Goal: Check status: Check status

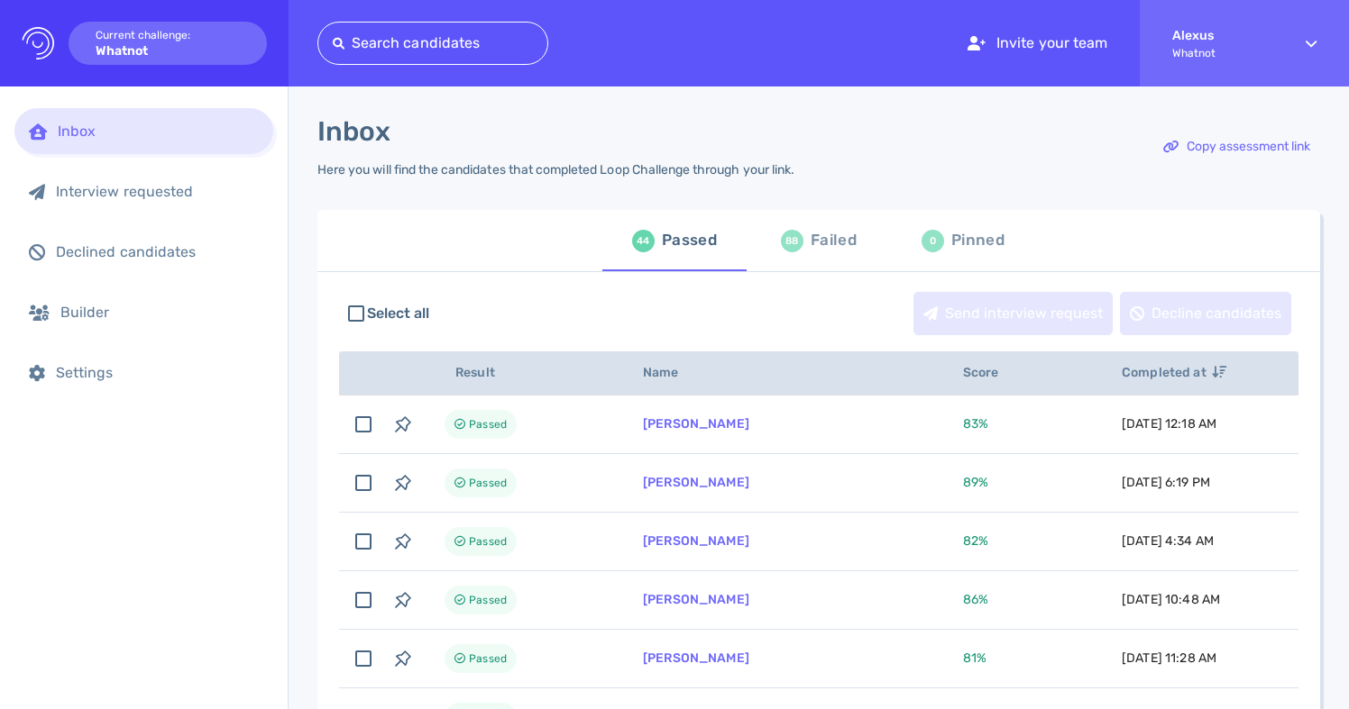
scroll to position [39, 0]
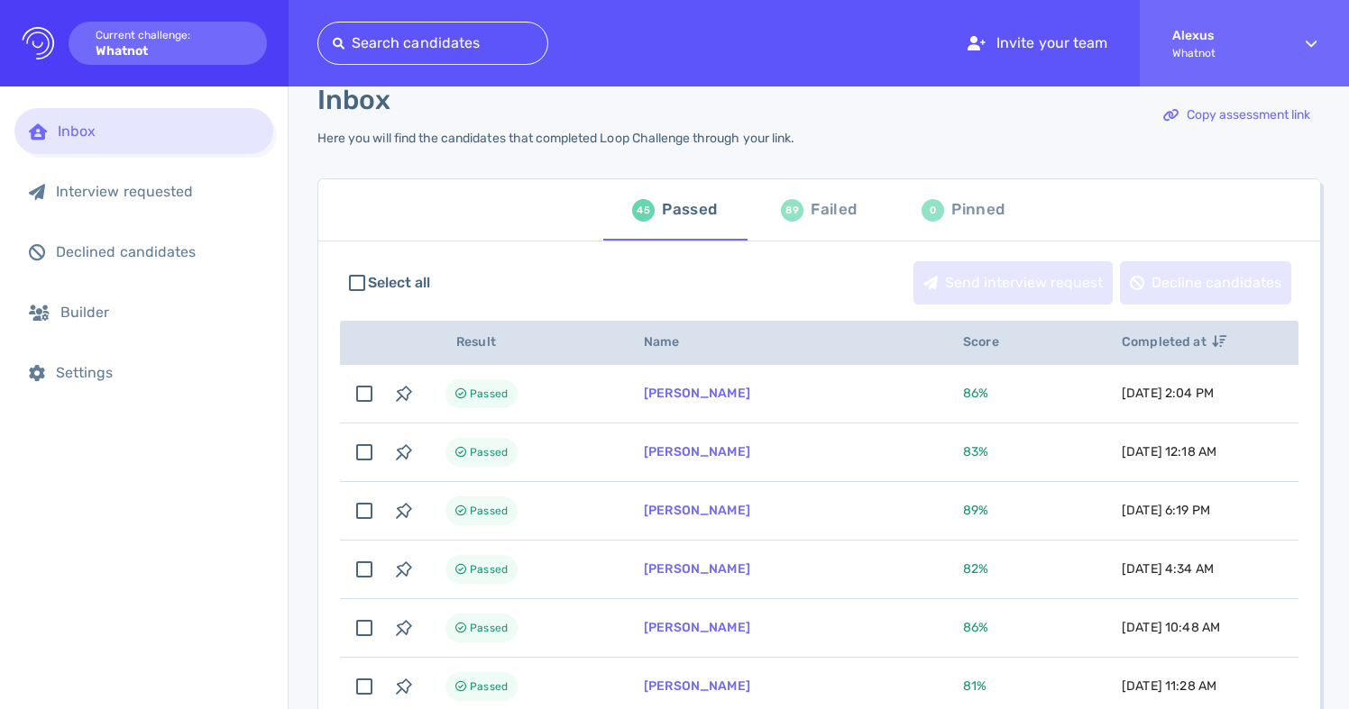
scroll to position [46, 0]
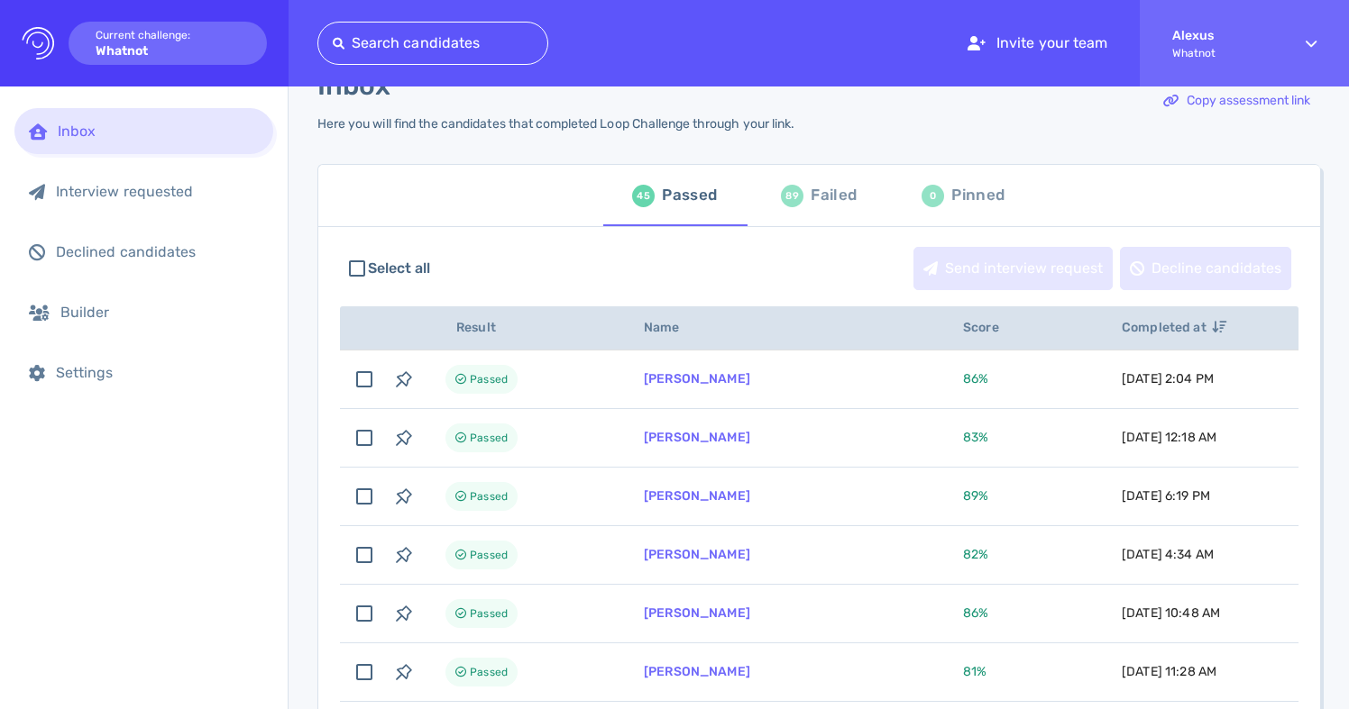
click at [809, 212] on div "89 Failed" at bounding box center [819, 195] width 76 height 50
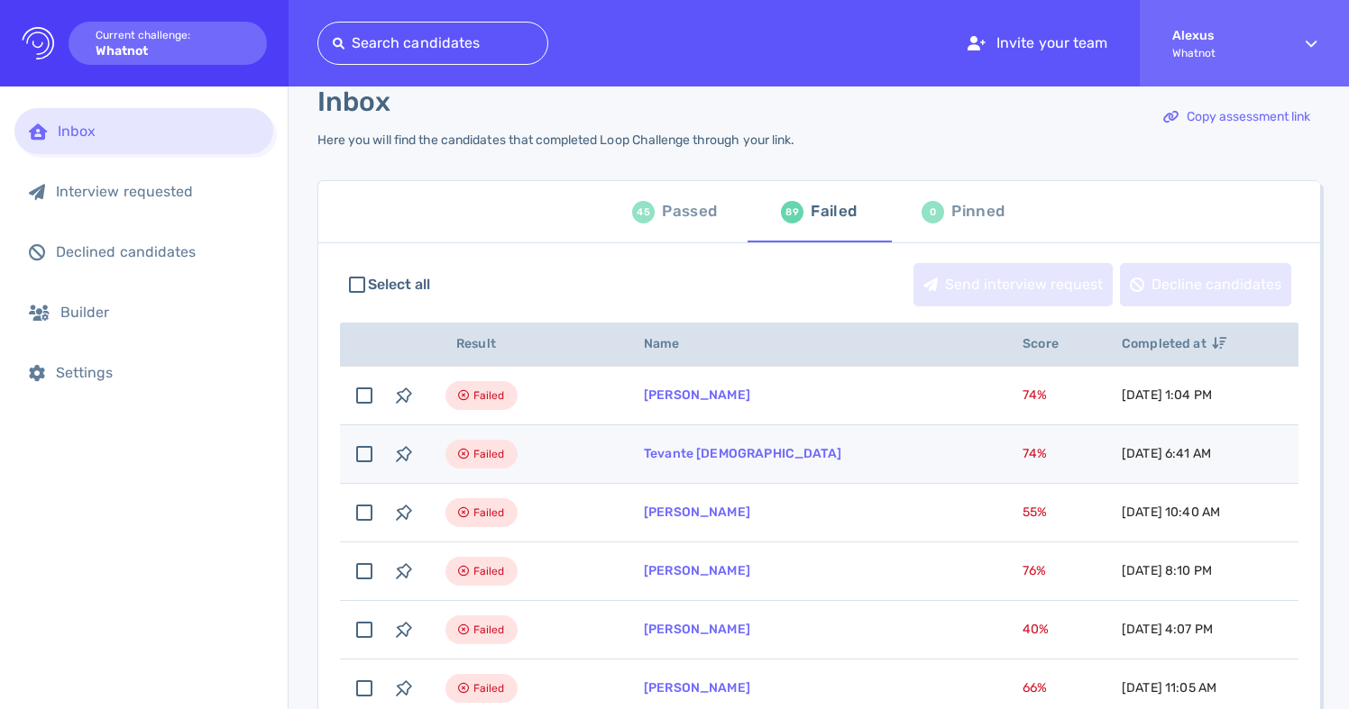
scroll to position [26, 0]
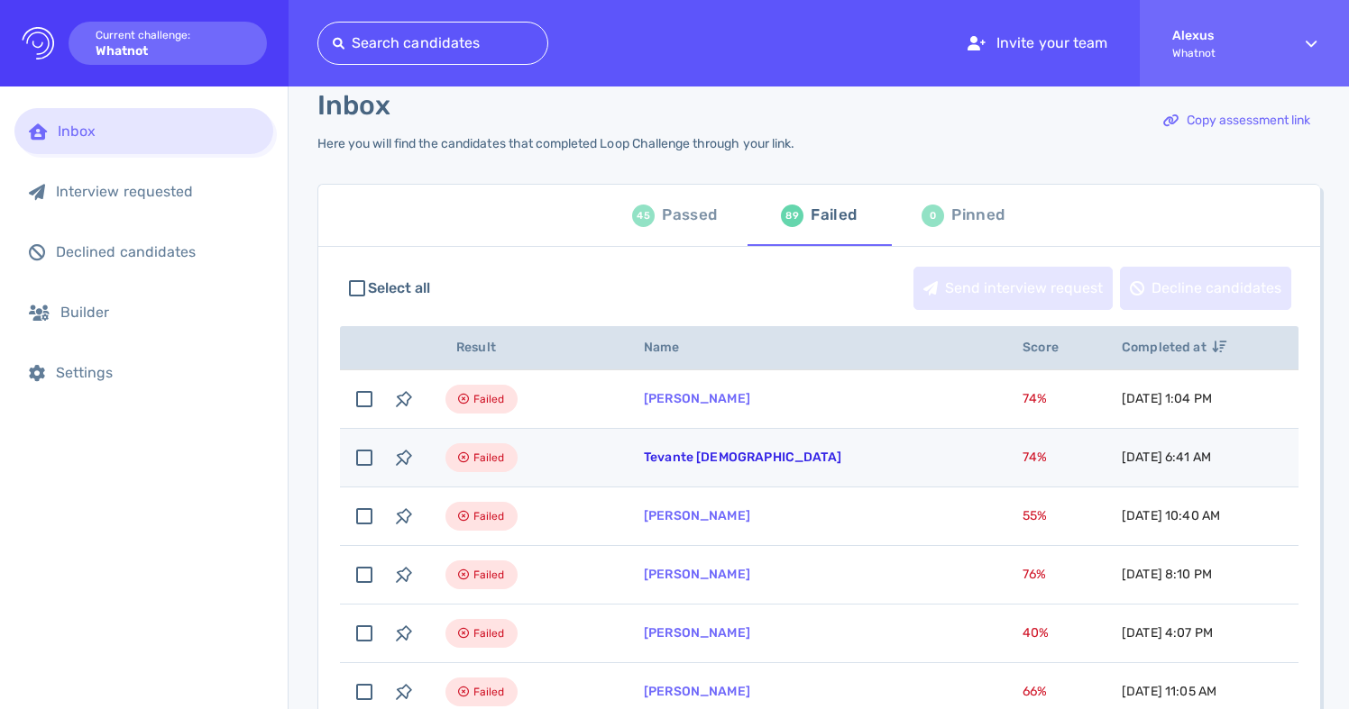
click at [691, 462] on link "Tevante [DEMOGRAPHIC_DATA]" at bounding box center [742, 457] width 197 height 15
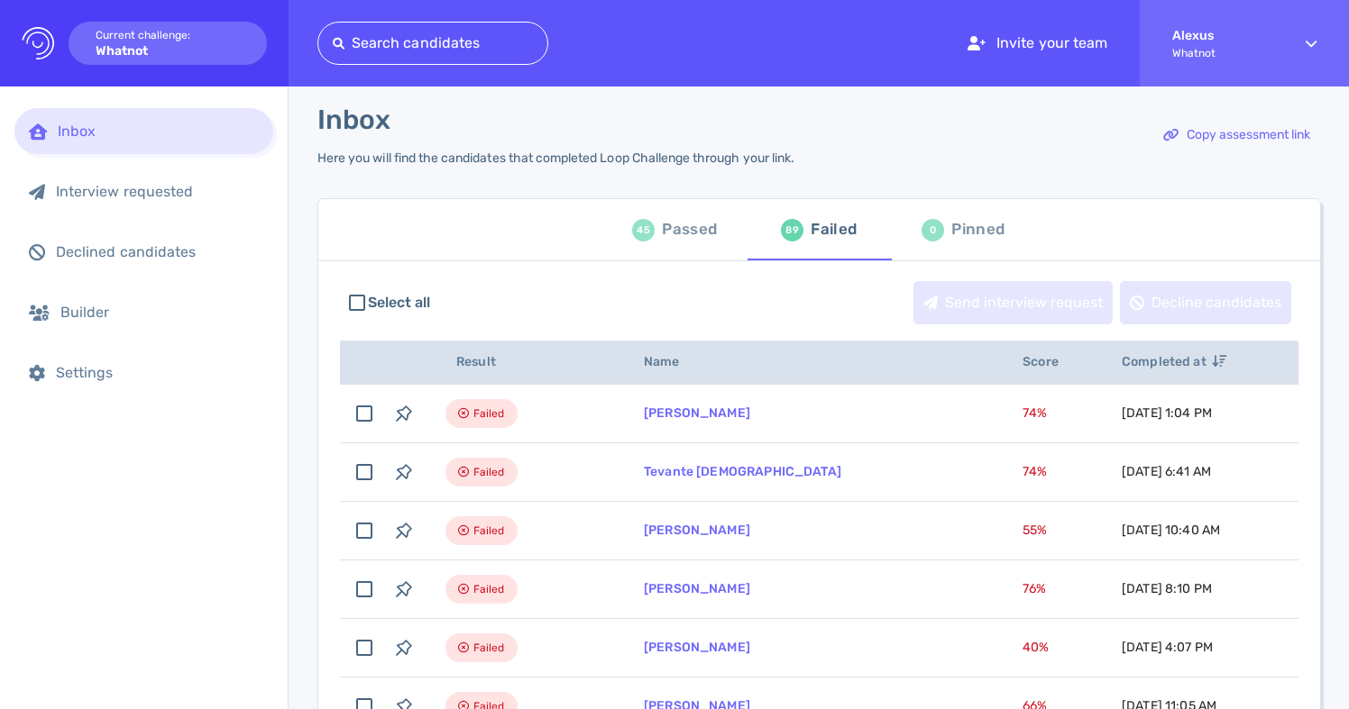
scroll to position [0, 0]
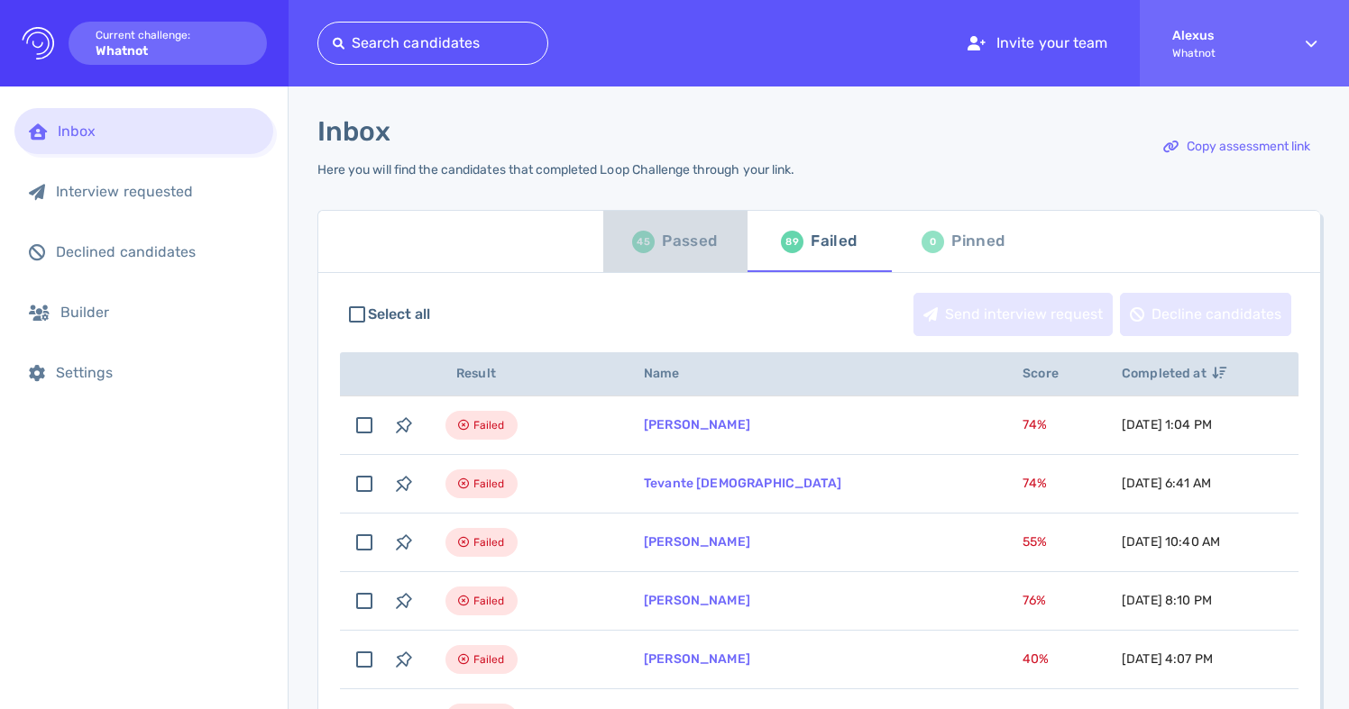
click at [675, 243] on div "Passed" at bounding box center [689, 241] width 55 height 27
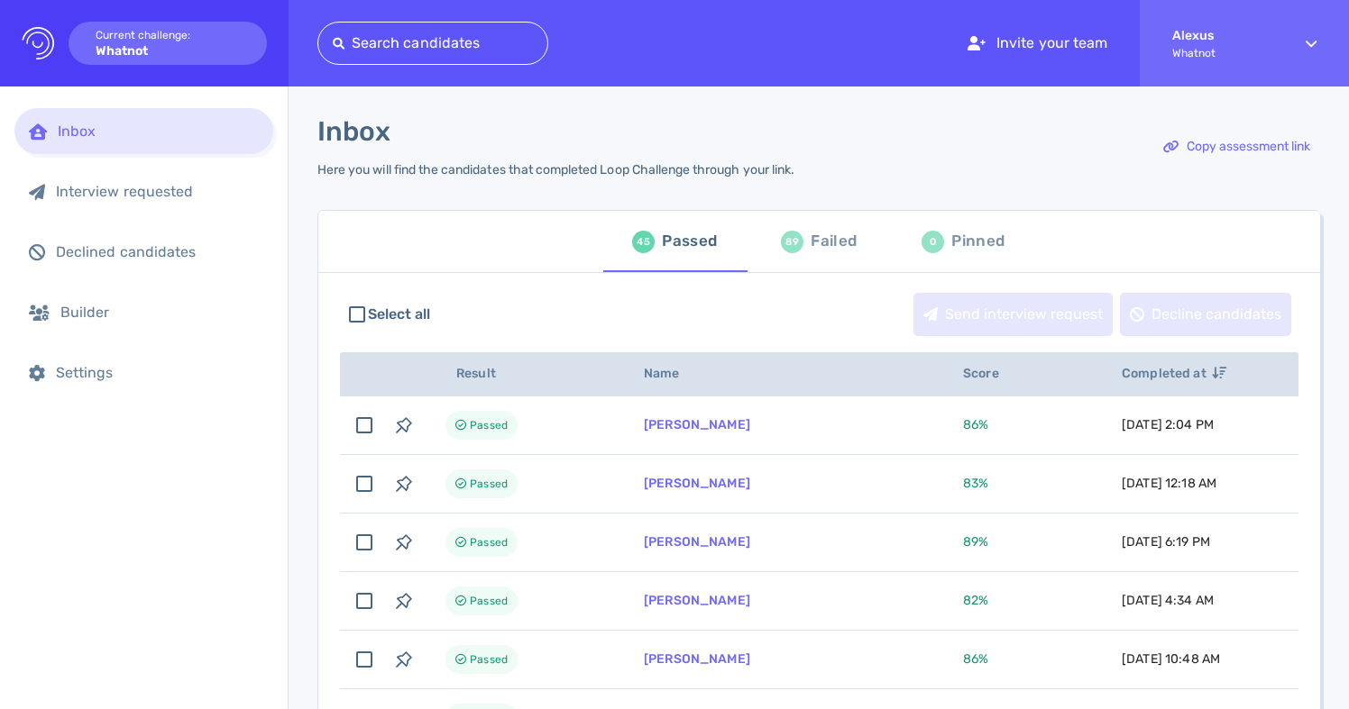
click at [781, 254] on div "89 Failed" at bounding box center [819, 241] width 76 height 50
